Goal: Information Seeking & Learning: Learn about a topic

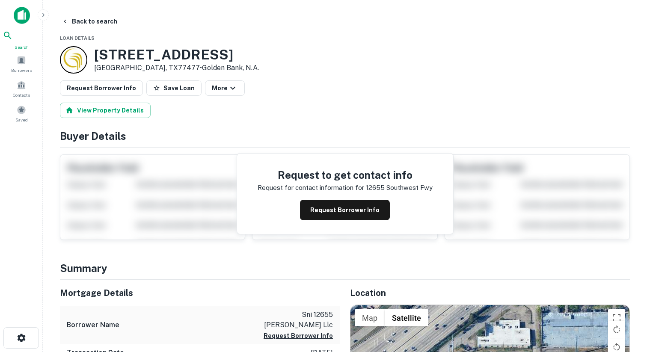
click at [30, 34] on div "Search" at bounding box center [22, 40] width 38 height 20
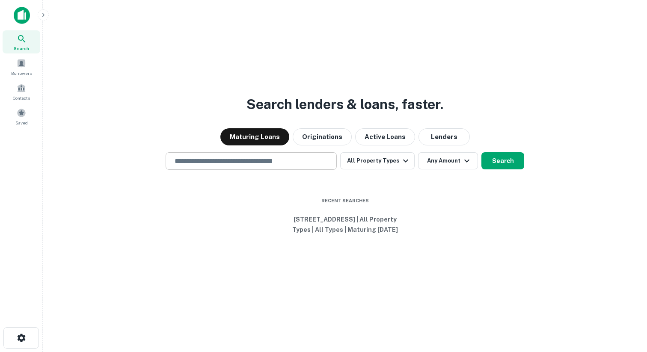
click at [215, 163] on div "​" at bounding box center [251, 161] width 171 height 18
paste input "**********"
type input "**********"
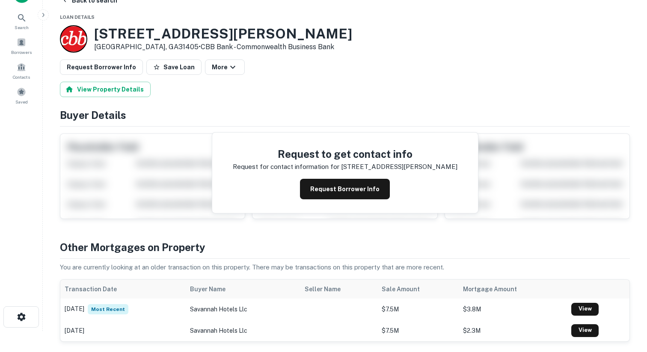
scroll to position [18, 0]
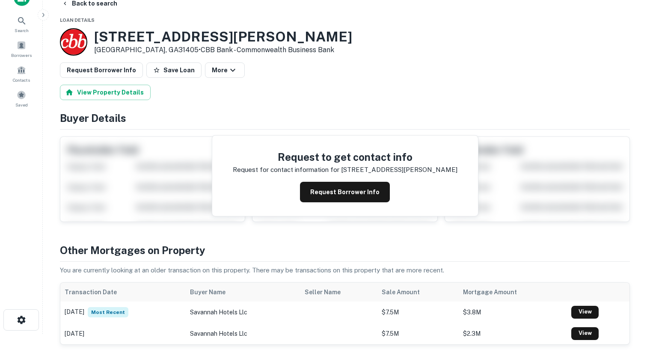
click at [69, 48] on div at bounding box center [73, 41] width 27 height 27
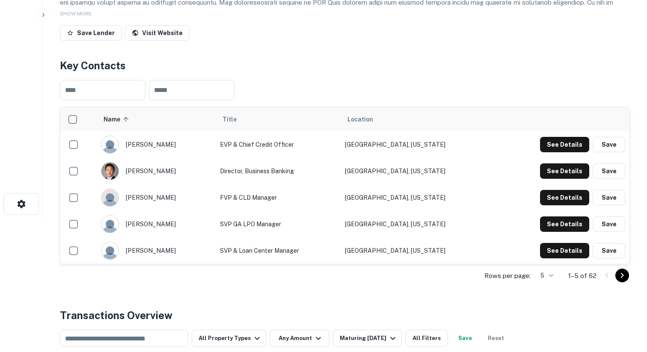
scroll to position [138, 0]
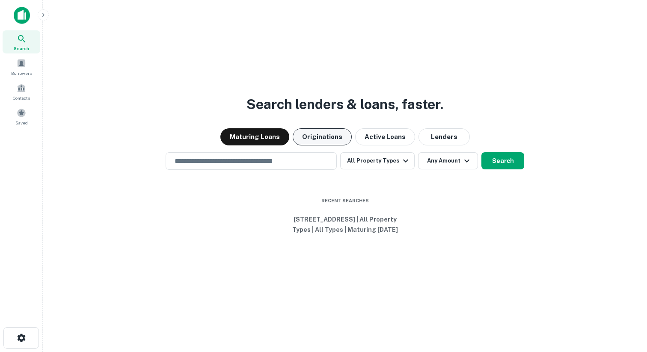
click at [316, 129] on button "Originations" at bounding box center [322, 136] width 59 height 17
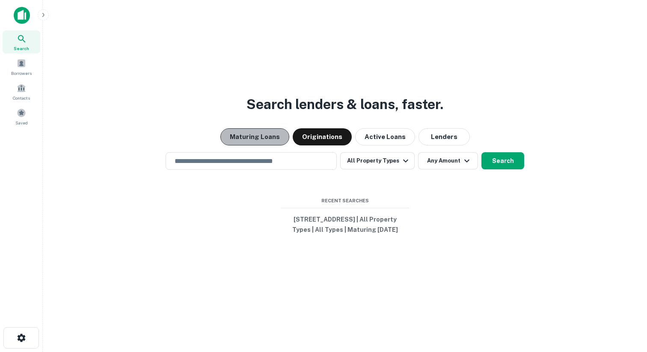
click at [279, 128] on button "Maturing Loans" at bounding box center [254, 136] width 69 height 17
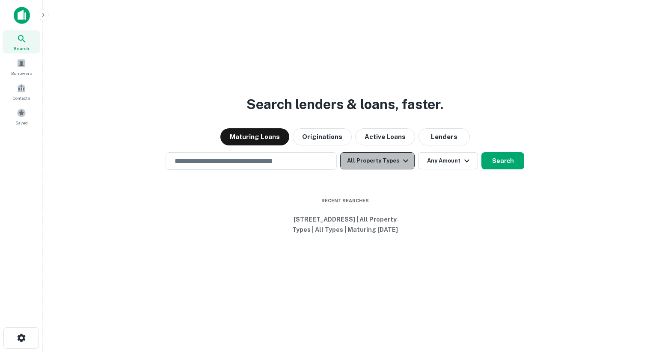
click at [409, 159] on icon "button" at bounding box center [406, 161] width 10 height 10
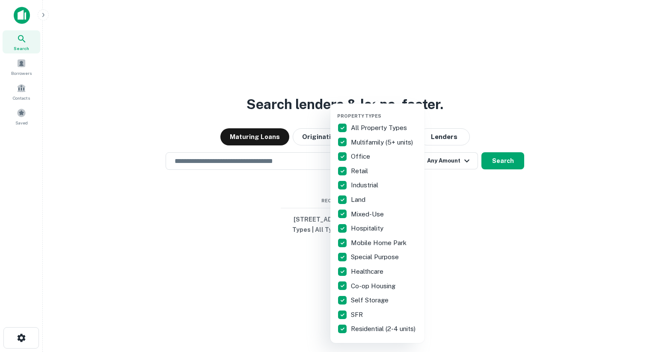
click at [361, 125] on p "All Property Types" at bounding box center [380, 128] width 58 height 10
click at [363, 231] on p "Hospitality" at bounding box center [368, 228] width 34 height 10
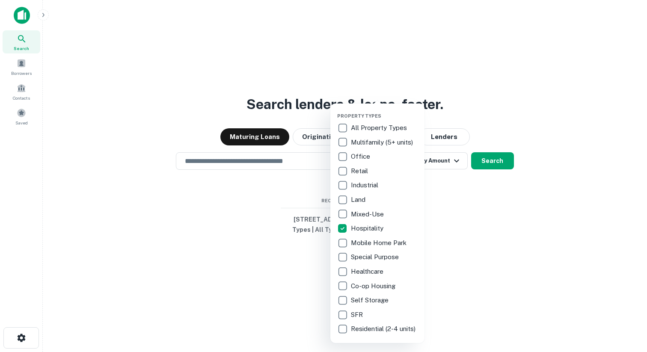
click at [455, 189] on div at bounding box center [323, 176] width 647 height 352
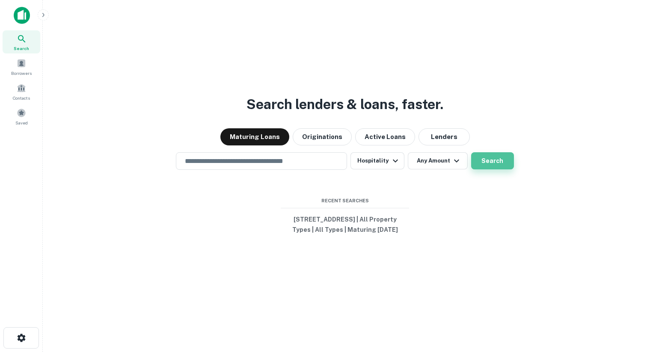
click at [502, 154] on button "Search" at bounding box center [492, 160] width 43 height 17
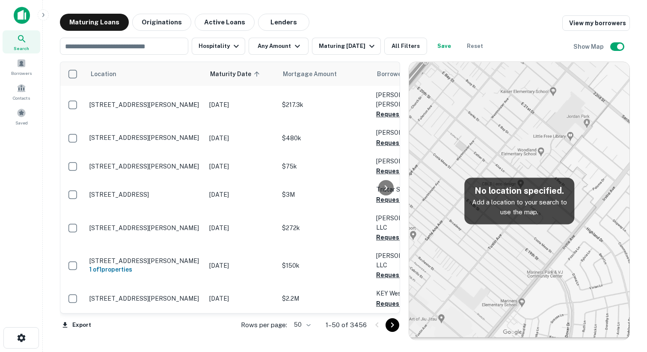
click at [464, 222] on img at bounding box center [519, 201] width 220 height 278
click at [154, 48] on input "text" at bounding box center [123, 46] width 122 height 12
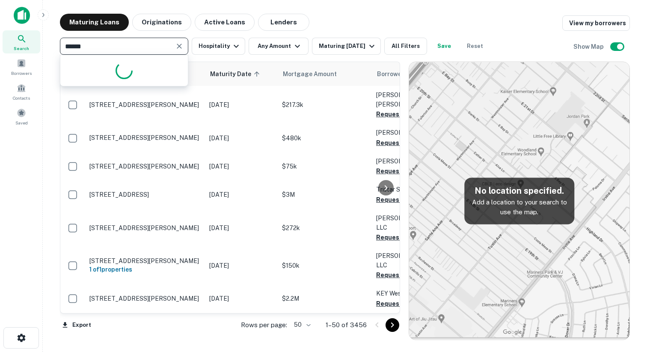
type input "*******"
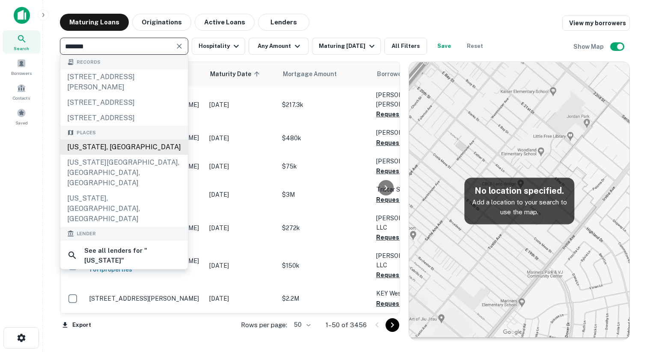
click at [91, 148] on div "[US_STATE], [GEOGRAPHIC_DATA]" at bounding box center [124, 147] width 128 height 15
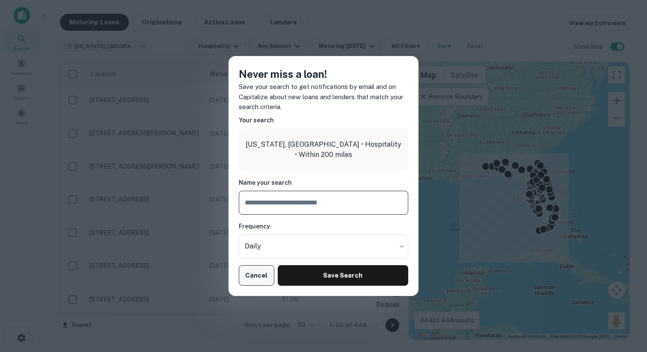
click at [255, 270] on button "Cancel" at bounding box center [257, 275] width 36 height 21
click at [262, 277] on button "Cancel" at bounding box center [257, 275] width 36 height 21
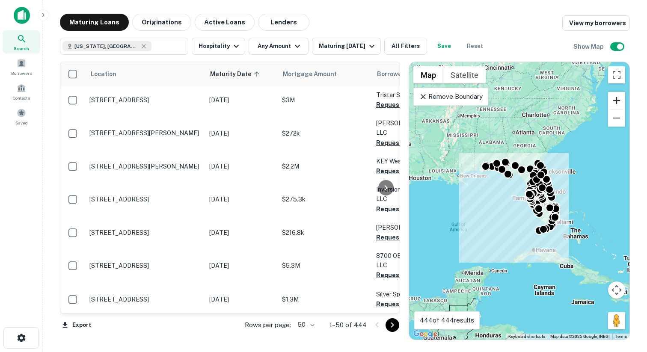
click at [618, 99] on button "Zoom in" at bounding box center [616, 100] width 17 height 17
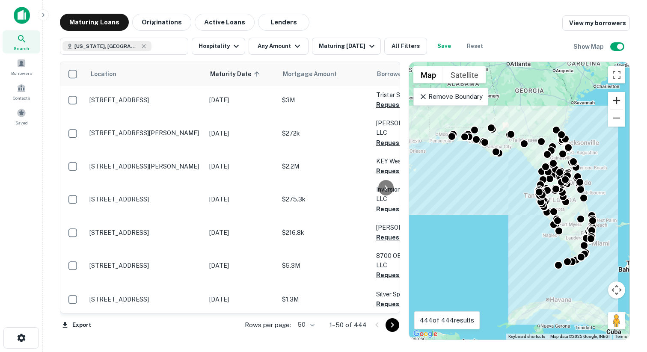
click at [618, 99] on button "Zoom in" at bounding box center [616, 100] width 17 height 17
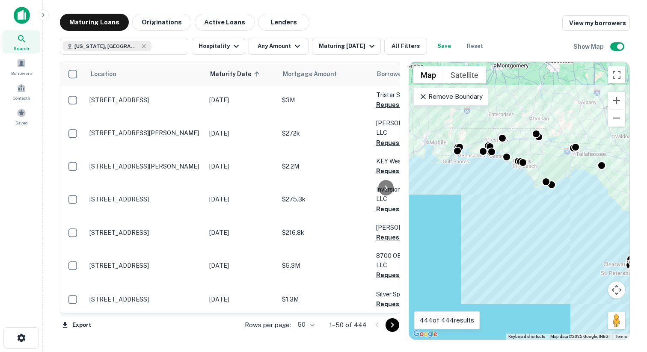
drag, startPoint x: 472, startPoint y: 166, endPoint x: 538, endPoint y: 235, distance: 94.8
click at [538, 235] on div "To activate drag with keyboard, press Alt + Enter. Once in keyboard drag state,…" at bounding box center [519, 201] width 220 height 278
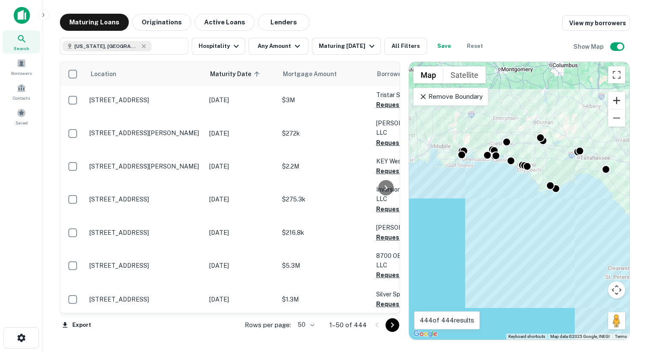
click at [610, 94] on button "Zoom in" at bounding box center [616, 100] width 17 height 17
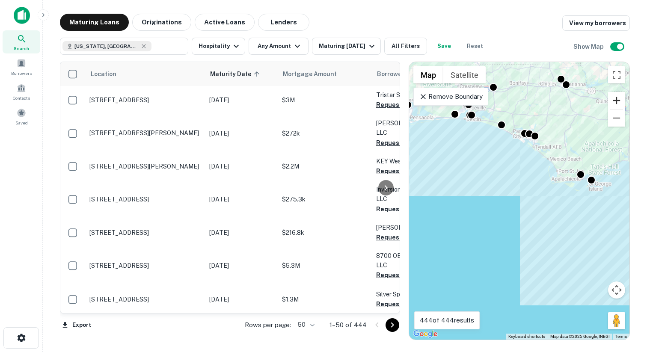
click at [613, 95] on button "Zoom in" at bounding box center [616, 100] width 17 height 17
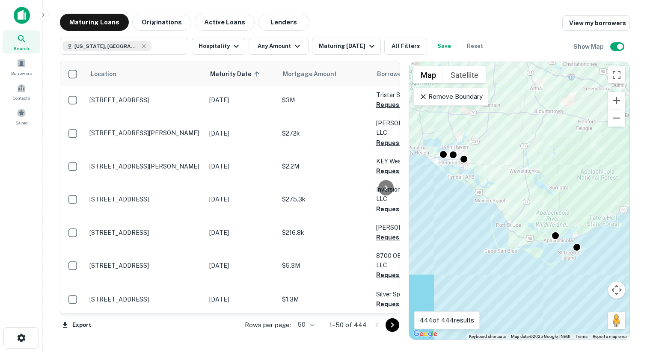
drag, startPoint x: 535, startPoint y: 173, endPoint x: 421, endPoint y: 280, distance: 157.2
click at [421, 280] on div "To activate drag with keyboard, press Alt + Enter. Once in keyboard drag state,…" at bounding box center [519, 201] width 220 height 278
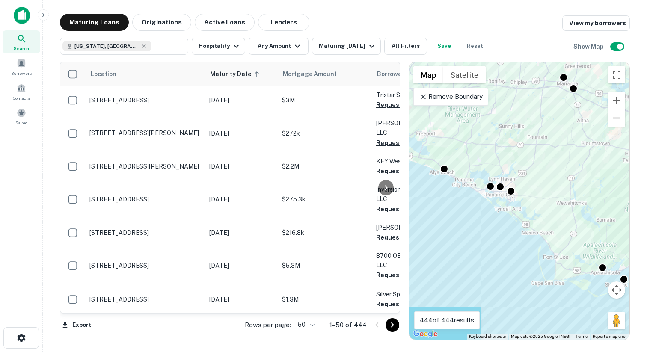
drag, startPoint x: 486, startPoint y: 229, endPoint x: 583, endPoint y: 229, distance: 96.7
click at [583, 229] on div "To activate drag with keyboard, press Alt + Enter. Once in keyboard drag state,…" at bounding box center [519, 201] width 220 height 278
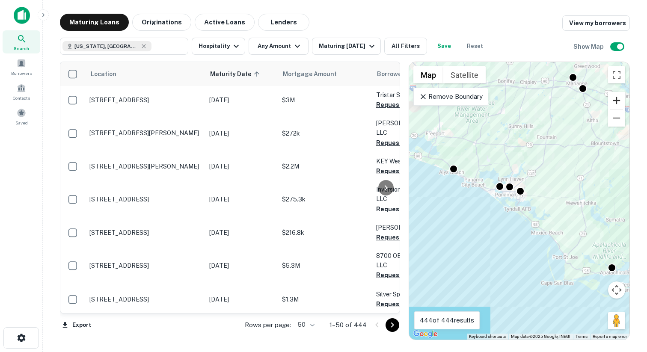
click at [616, 94] on button "Zoom in" at bounding box center [616, 100] width 17 height 17
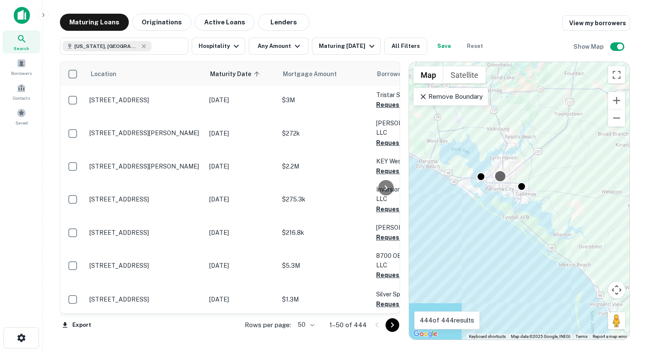
click at [497, 175] on div at bounding box center [500, 176] width 12 height 12
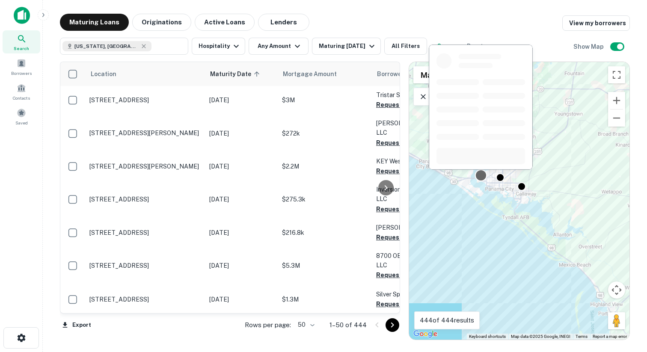
click at [482, 176] on div at bounding box center [481, 175] width 12 height 12
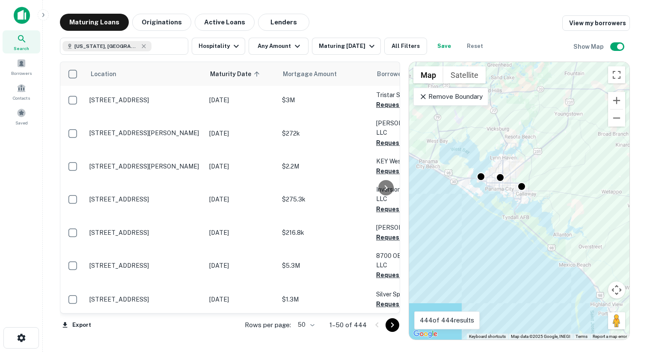
click at [522, 184] on div at bounding box center [521, 119] width 105 height 132
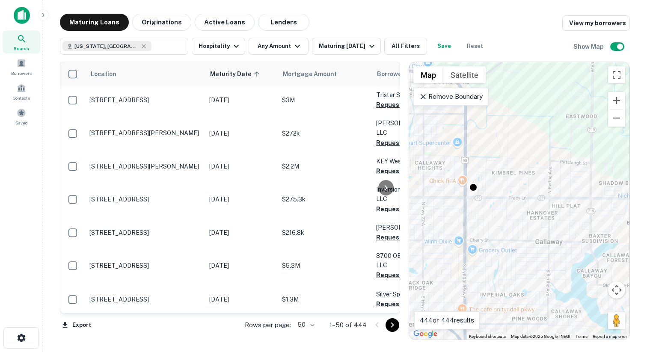
click at [592, 277] on div "To activate drag with keyboard, press Alt + Enter. Once in keyboard drag state,…" at bounding box center [519, 201] width 220 height 278
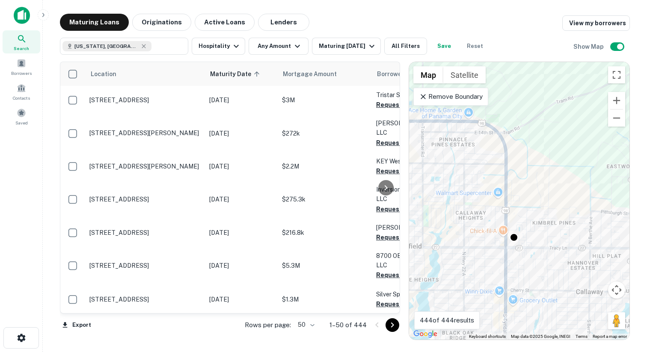
drag, startPoint x: 500, startPoint y: 173, endPoint x: 538, endPoint y: 220, distance: 61.0
click at [538, 220] on div "To activate drag with keyboard, press Alt + Enter. Once in keyboard drag state,…" at bounding box center [519, 201] width 220 height 278
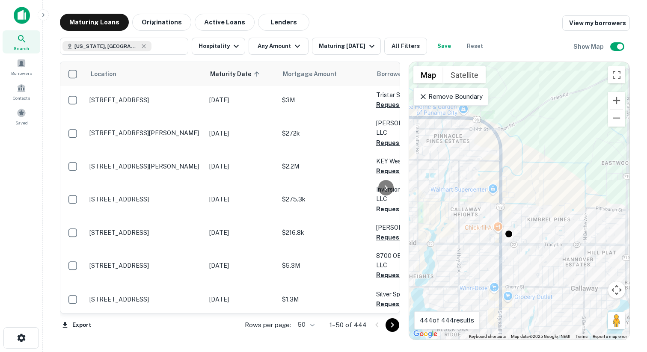
click at [517, 236] on div "To activate drag with keyboard, press Alt + Enter. Once in keyboard drag state,…" at bounding box center [519, 201] width 220 height 278
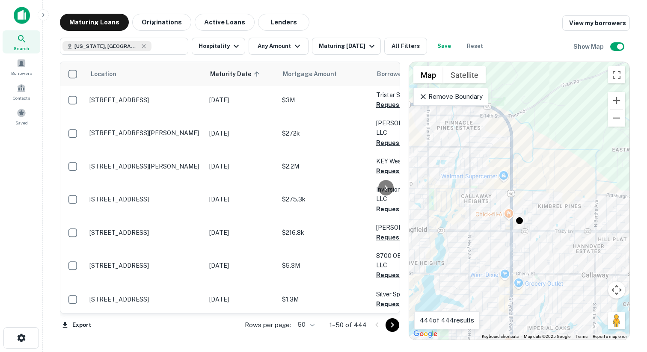
drag, startPoint x: 497, startPoint y: 184, endPoint x: 538, endPoint y: 184, distance: 40.7
click at [538, 184] on div "To activate drag with keyboard, press Alt + Enter. Once in keyboard drag state,…" at bounding box center [519, 201] width 220 height 278
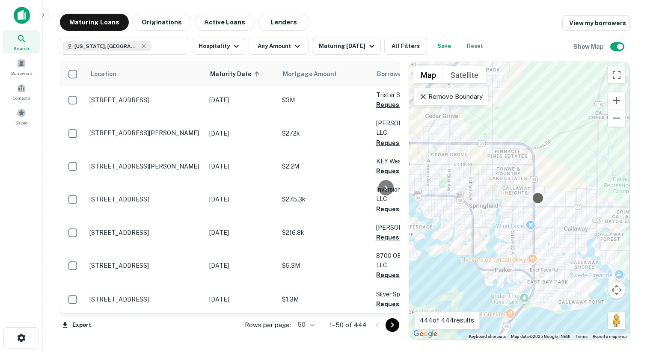
click at [538, 194] on div at bounding box center [538, 198] width 12 height 12
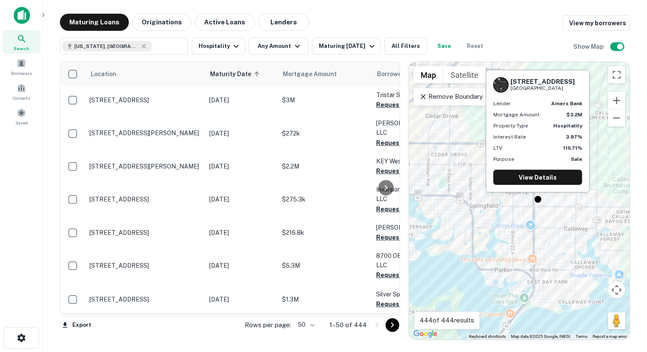
click at [537, 193] on div "5627 E HIGHWAY 22 Panama City, FL32404 Lender amers bank Mortgage Amount $3.2M …" at bounding box center [537, 133] width 105 height 129
click at [545, 176] on link "View Details" at bounding box center [538, 177] width 89 height 15
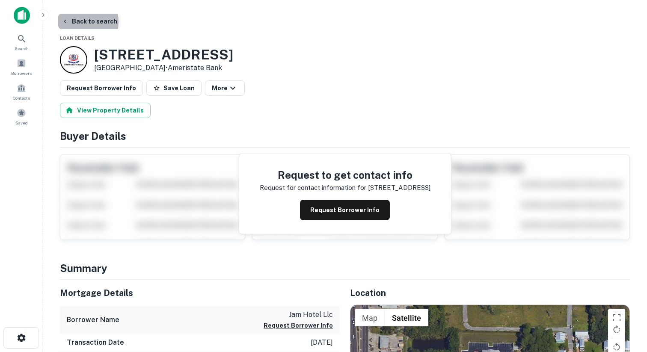
click at [77, 22] on button "Back to search" at bounding box center [89, 21] width 62 height 15
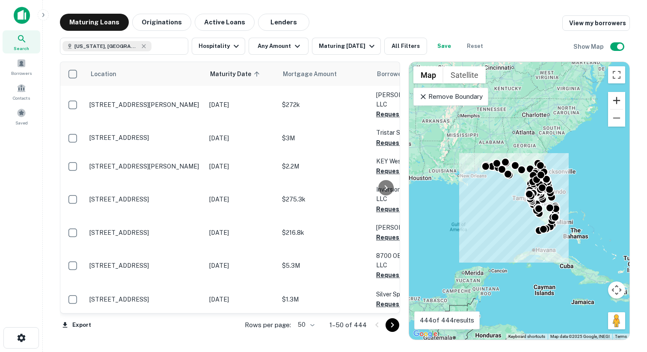
click at [619, 102] on button "Zoom in" at bounding box center [616, 100] width 17 height 17
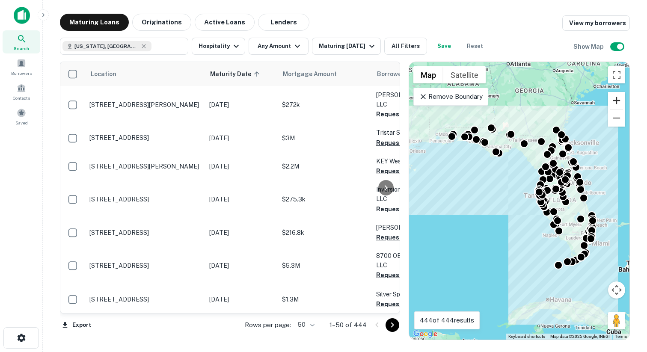
click at [619, 102] on button "Zoom in" at bounding box center [616, 100] width 17 height 17
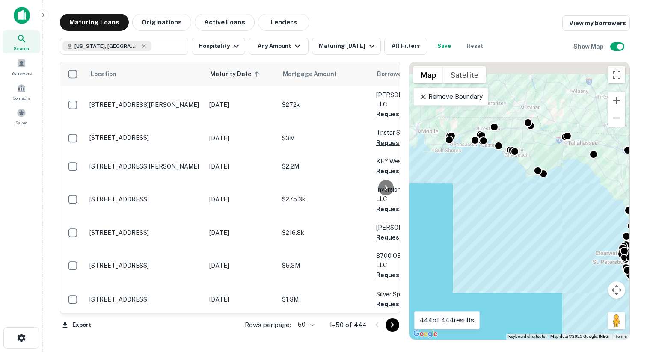
drag, startPoint x: 483, startPoint y: 151, endPoint x: 556, endPoint y: 223, distance: 102.3
click at [556, 223] on div "To activate drag with keyboard, press Alt + Enter. Once in keyboard drag state,…" at bounding box center [519, 201] width 220 height 278
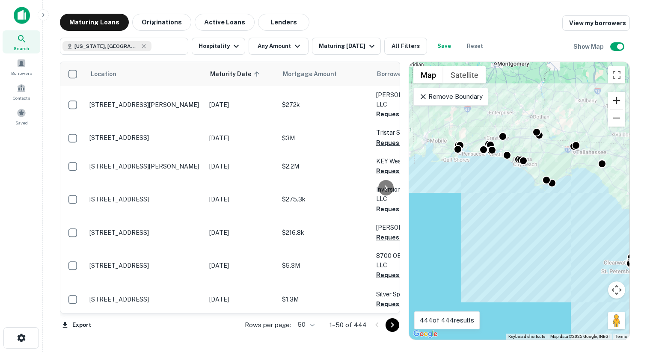
click at [613, 97] on button "Zoom in" at bounding box center [616, 100] width 17 height 17
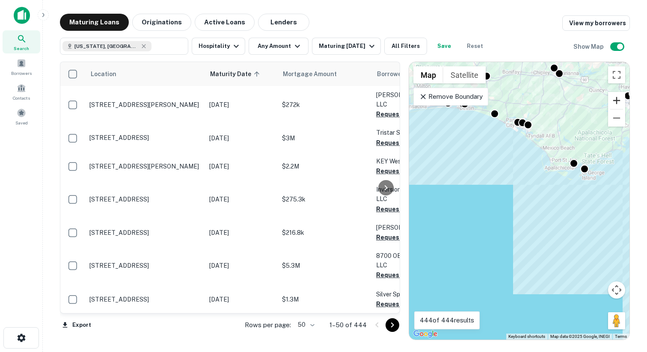
click at [613, 97] on button "Zoom in" at bounding box center [616, 100] width 17 height 17
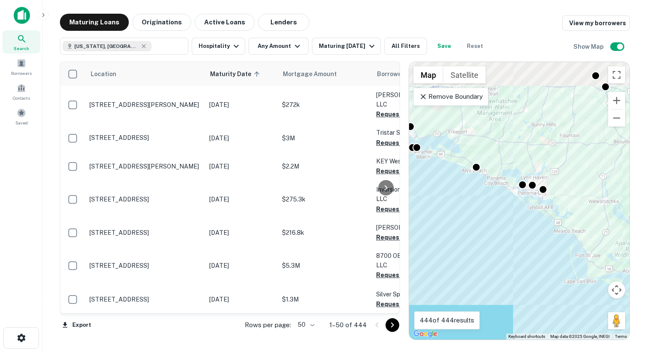
drag, startPoint x: 507, startPoint y: 130, endPoint x: 516, endPoint y: 286, distance: 156.5
click at [516, 285] on div "To activate drag with keyboard, press Alt + Enter. Once in keyboard drag state,…" at bounding box center [519, 201] width 220 height 278
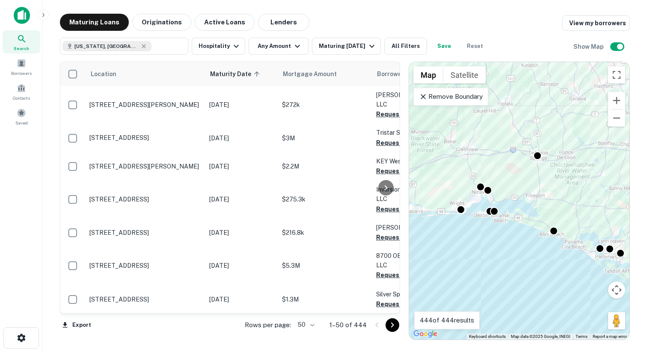
drag, startPoint x: 496, startPoint y: 239, endPoint x: 569, endPoint y: 268, distance: 78.9
click at [569, 268] on div "To activate drag with keyboard, press Alt + Enter. Once in keyboard drag state,…" at bounding box center [519, 201] width 220 height 278
click at [493, 207] on div at bounding box center [492, 209] width 12 height 12
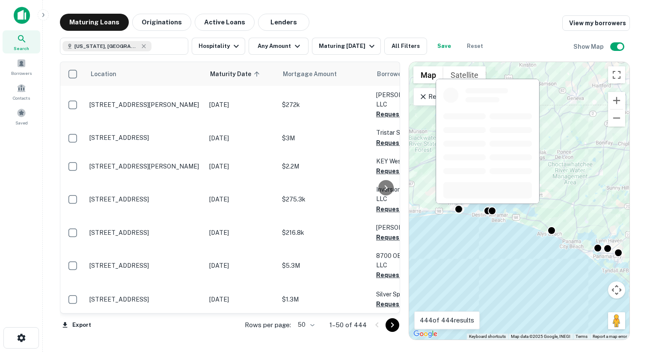
click at [484, 210] on div at bounding box center [487, 144] width 105 height 132
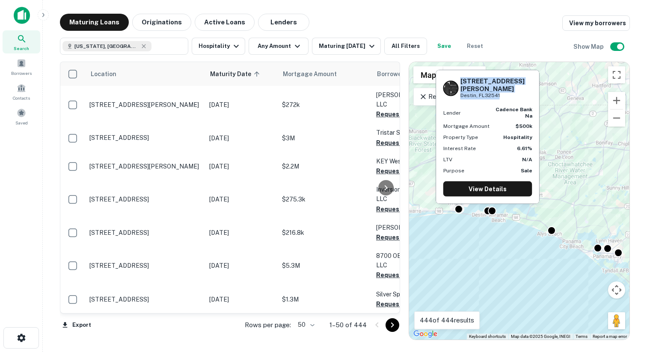
drag, startPoint x: 500, startPoint y: 95, endPoint x: 461, endPoint y: 88, distance: 40.0
click at [461, 88] on div "[STREET_ADDRESS][PERSON_NAME]" at bounding box center [497, 88] width 72 height 22
copy div "[STREET_ADDRESS][PERSON_NAME]"
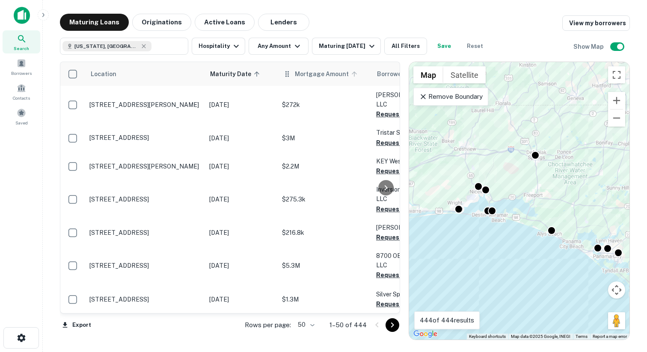
click at [302, 76] on span "Mortgage Amount" at bounding box center [327, 74] width 65 height 10
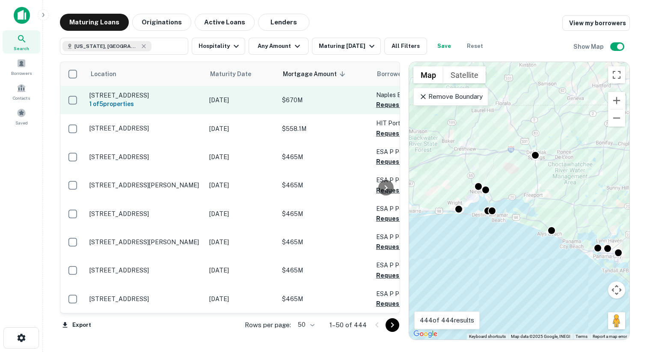
click at [261, 102] on p "[DATE]" at bounding box center [241, 99] width 64 height 9
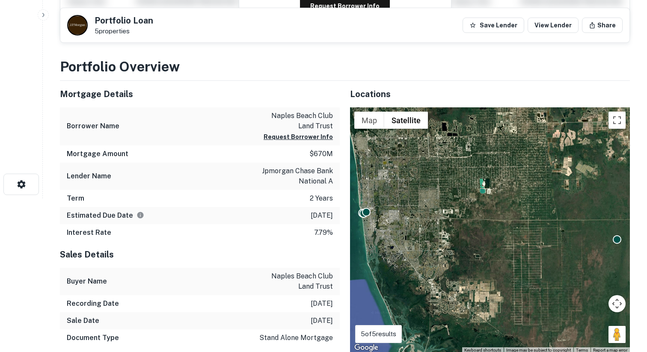
scroll to position [204, 0]
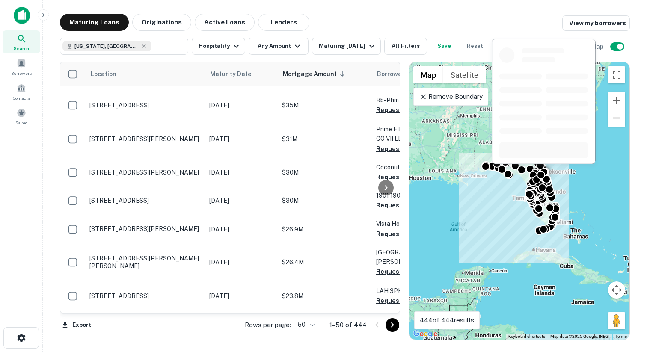
scroll to position [886, 0]
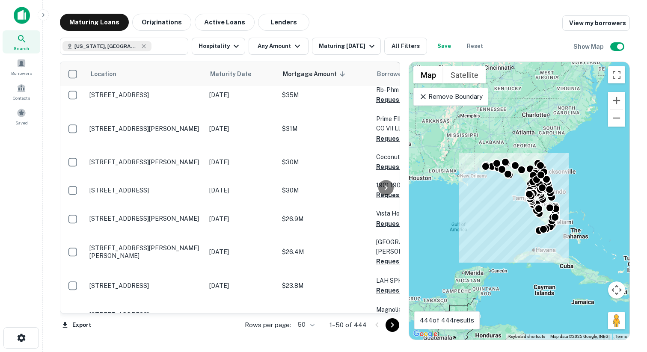
click at [431, 98] on p "Remove Boundary" at bounding box center [451, 97] width 64 height 10
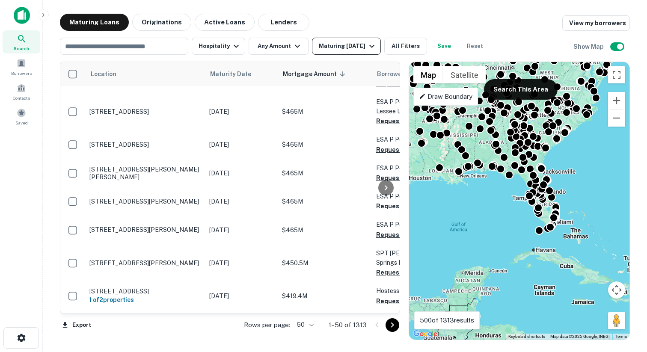
click at [358, 45] on div "Maturing [DATE]" at bounding box center [348, 46] width 58 height 10
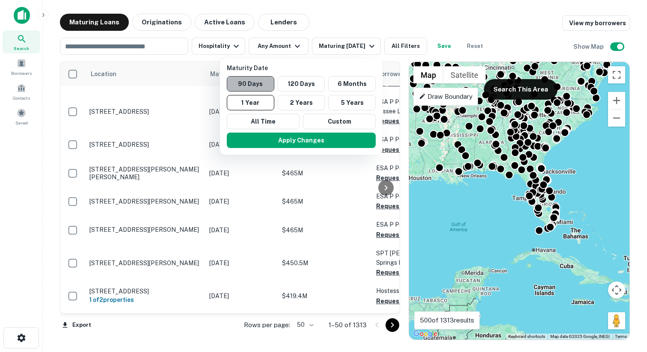
click at [263, 85] on button "90 Days" at bounding box center [251, 83] width 48 height 15
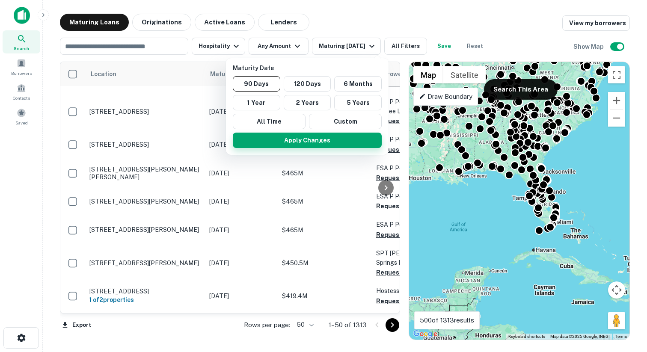
click at [295, 143] on button "Apply Changes" at bounding box center [307, 140] width 149 height 15
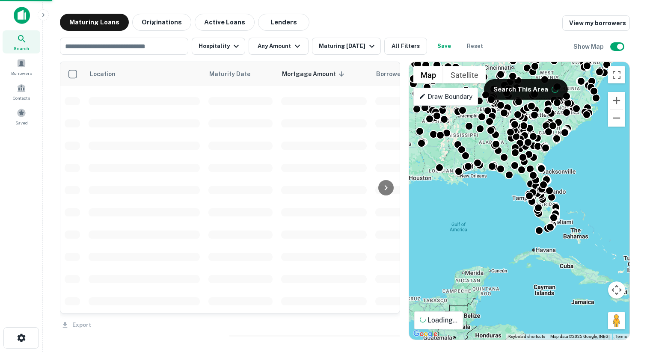
click at [289, 47] on div "Maturity Date 90 Days 120 Days 6 Months 1 Year 2 Years 5 Years All Time Custom …" at bounding box center [323, 176] width 647 height 352
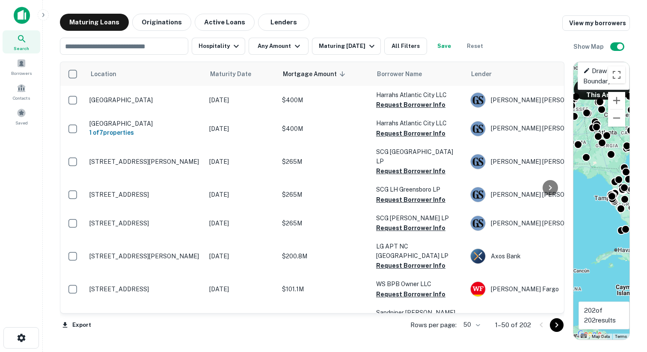
drag, startPoint x: 404, startPoint y: 105, endPoint x: 573, endPoint y: 91, distance: 170.1
click at [573, 91] on div "Location Maturity Date Mortgage Amount sorted descending Borrower Name Lender P…" at bounding box center [345, 198] width 570 height 286
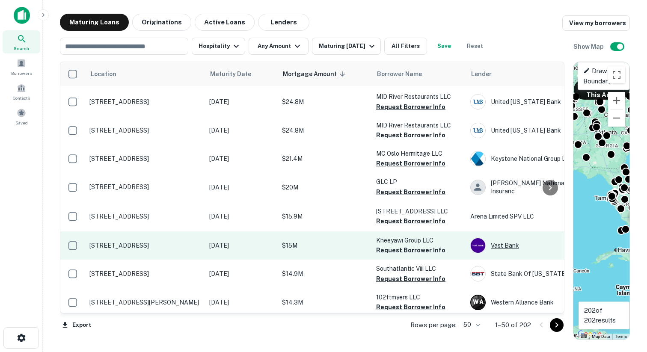
scroll to position [456, 0]
